Goal: Task Accomplishment & Management: Complete application form

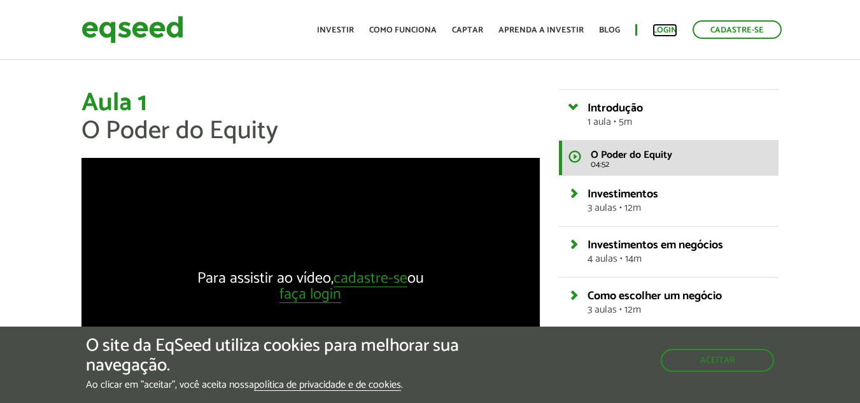
click at [660, 27] on link "Login" at bounding box center [664, 30] width 25 height 8
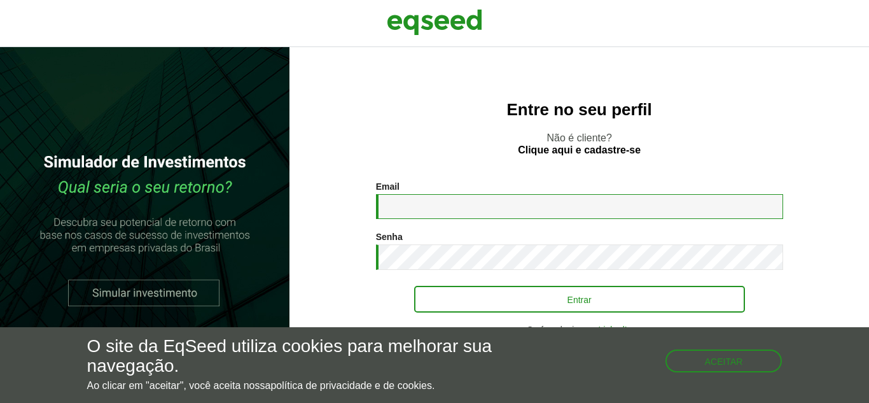
type input "**********"
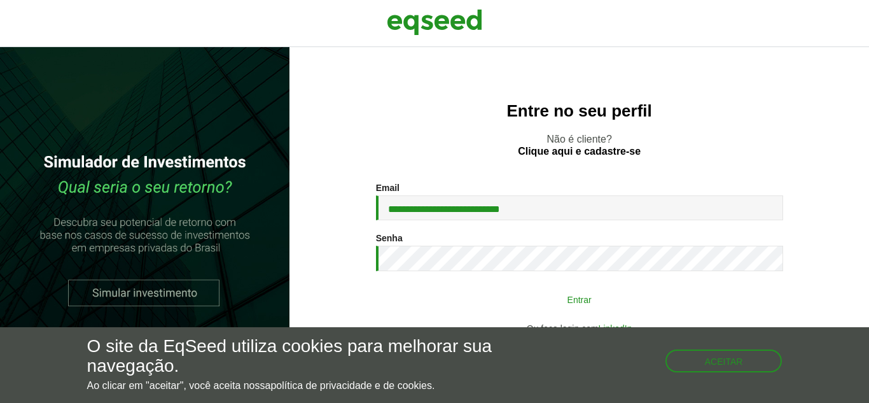
click at [583, 301] on button "Entrar" at bounding box center [579, 299] width 331 height 24
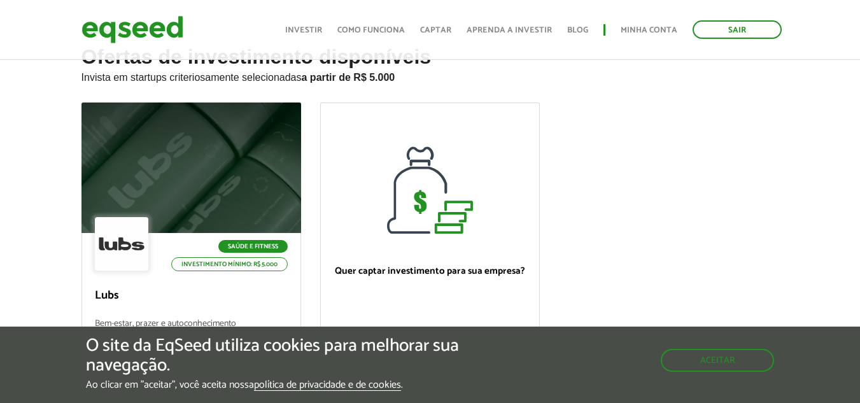
scroll to position [126, 0]
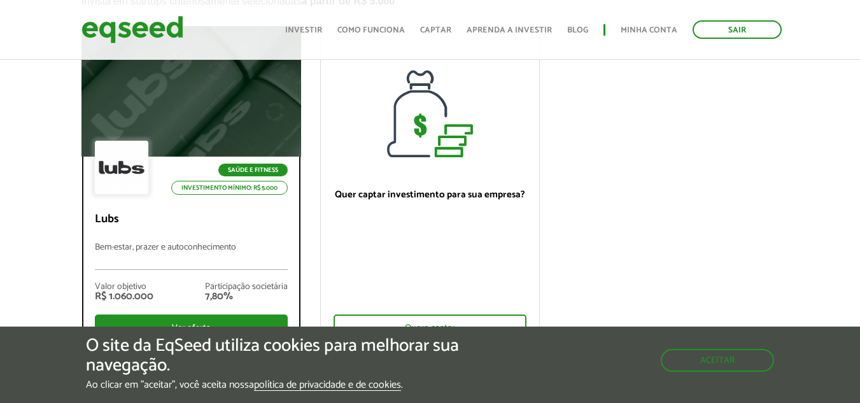
click at [246, 164] on p "Saúde e Fitness" at bounding box center [252, 170] width 69 height 13
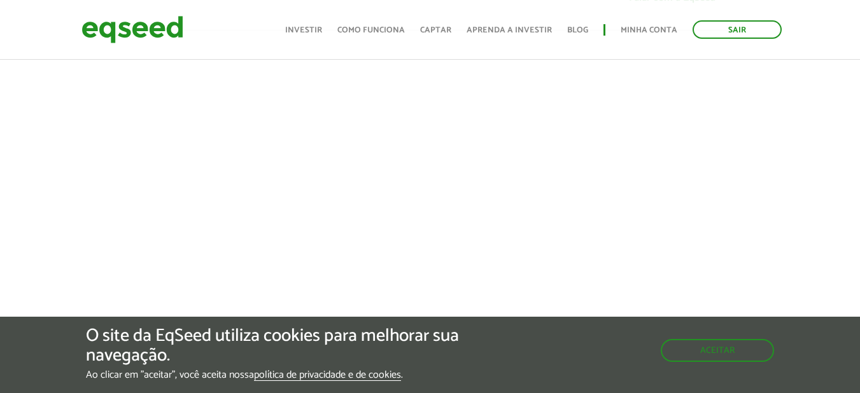
scroll to position [487, 0]
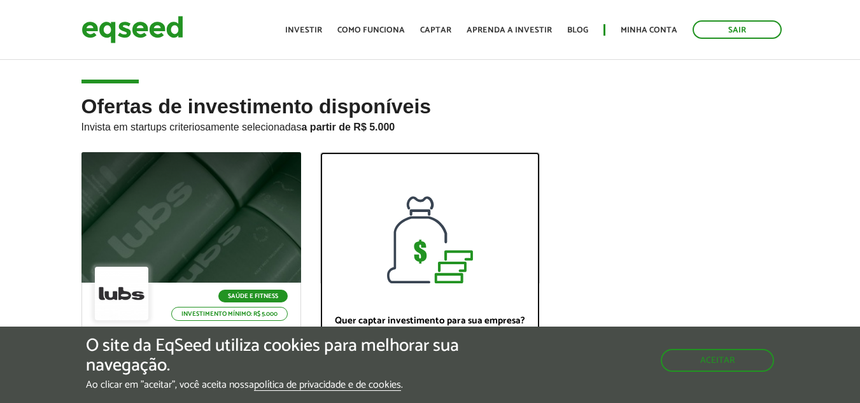
click at [449, 247] on div at bounding box center [430, 218] width 218 height 130
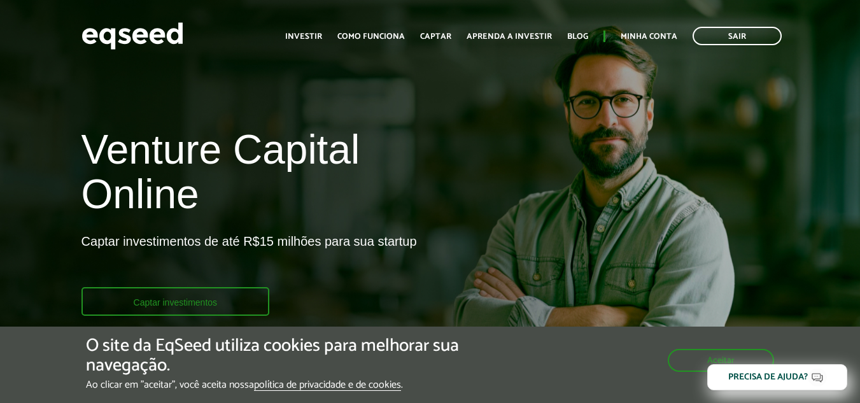
click at [207, 308] on link "Captar investimentos" at bounding box center [175, 301] width 188 height 29
